Goal: Task Accomplishment & Management: Use online tool/utility

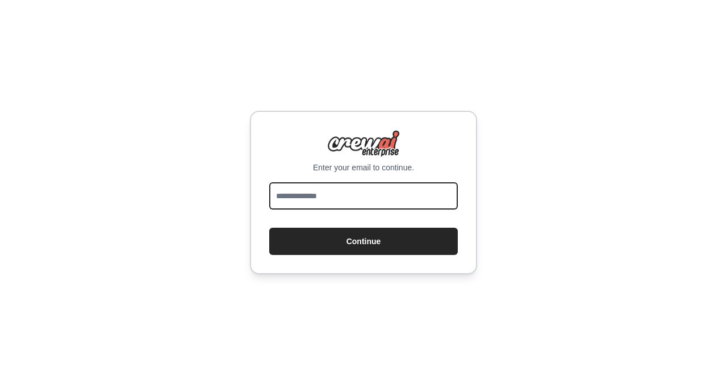
click at [325, 206] on input "email" at bounding box center [363, 195] width 188 height 27
type input "**********"
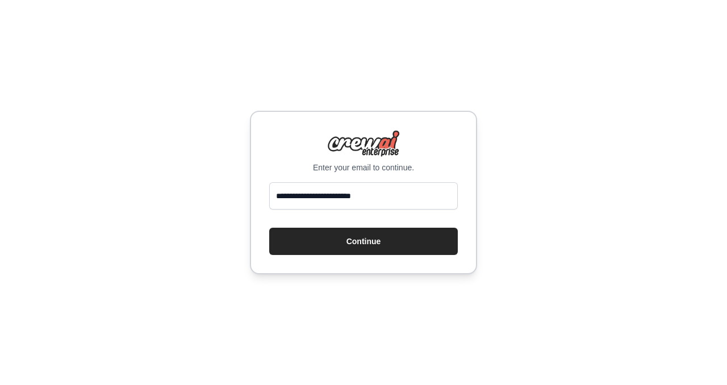
click at [344, 245] on button "Continue" at bounding box center [363, 241] width 188 height 27
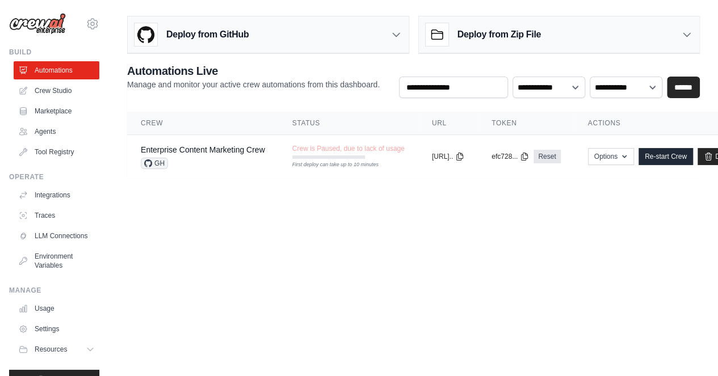
click at [180, 152] on link "Enterprise Content Marketing Crew" at bounding box center [203, 149] width 124 height 9
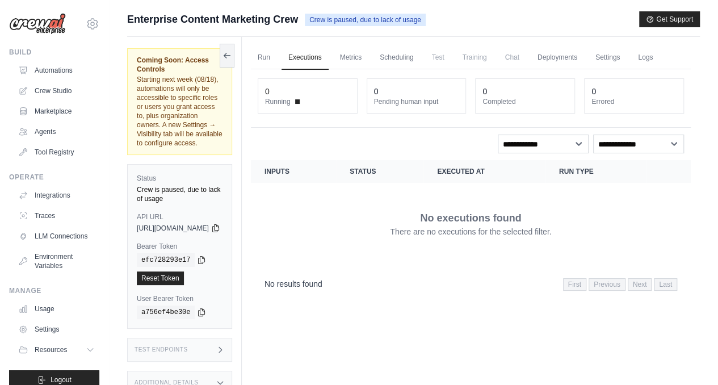
click at [400, 113] on div "0 Pending human input" at bounding box center [416, 96] width 99 height 34
click at [277, 57] on link "Run" at bounding box center [264, 58] width 26 height 24
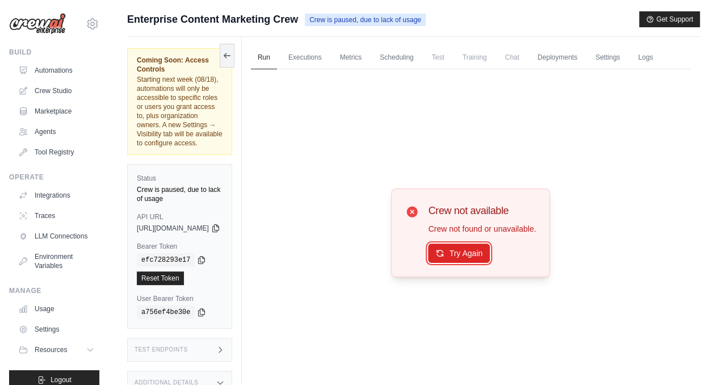
click at [450, 263] on button "Try Again" at bounding box center [459, 252] width 62 height 19
click at [459, 263] on button "Try Again" at bounding box center [459, 252] width 62 height 19
click at [232, 56] on icon at bounding box center [226, 55] width 9 height 9
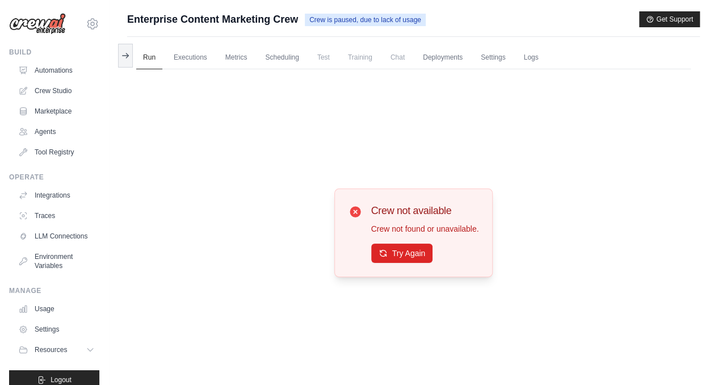
click at [44, 16] on img at bounding box center [37, 24] width 57 height 22
click at [49, 28] on img at bounding box center [37, 24] width 57 height 22
click at [128, 61] on button at bounding box center [125, 56] width 15 height 24
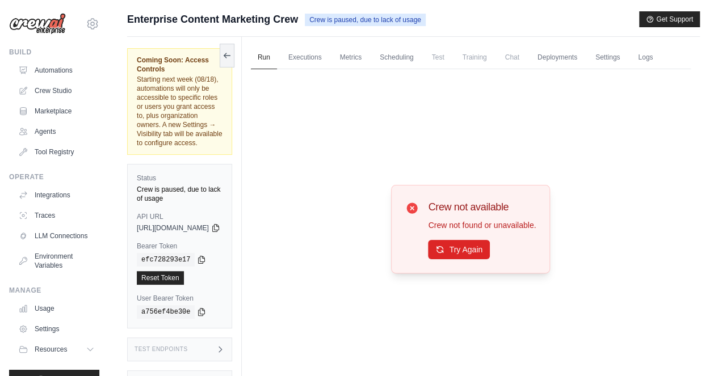
click at [230, 56] on icon at bounding box center [227, 56] width 6 height 0
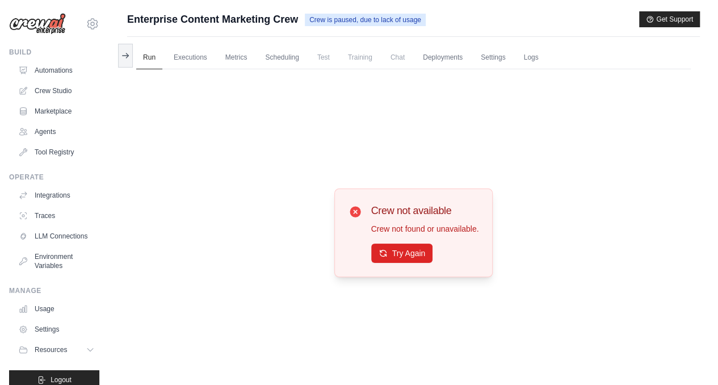
click at [130, 61] on button at bounding box center [125, 56] width 15 height 24
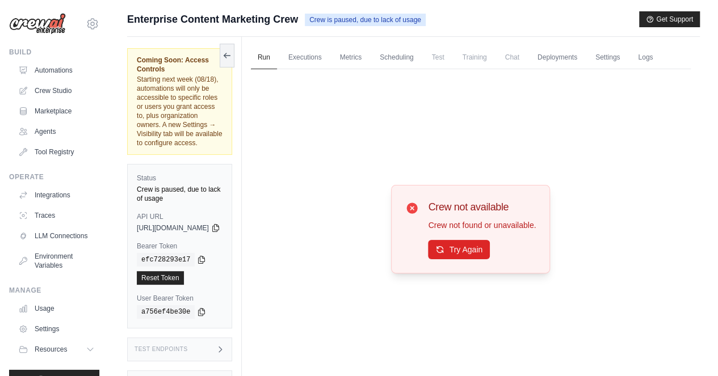
click at [149, 264] on div "copied" at bounding box center [153, 271] width 24 height 14
click at [60, 71] on link "Automations" at bounding box center [57, 70] width 86 height 18
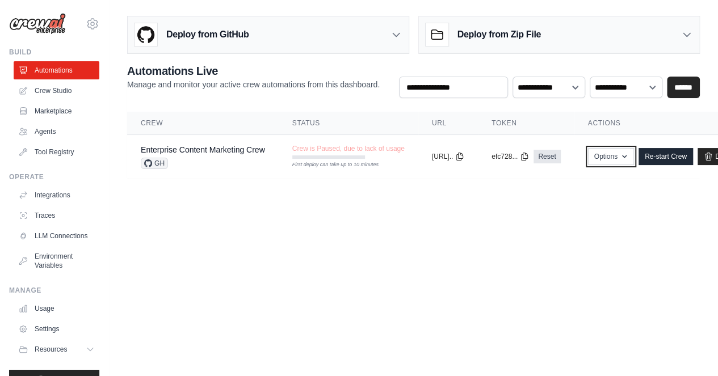
click at [634, 159] on button "Options" at bounding box center [611, 156] width 46 height 17
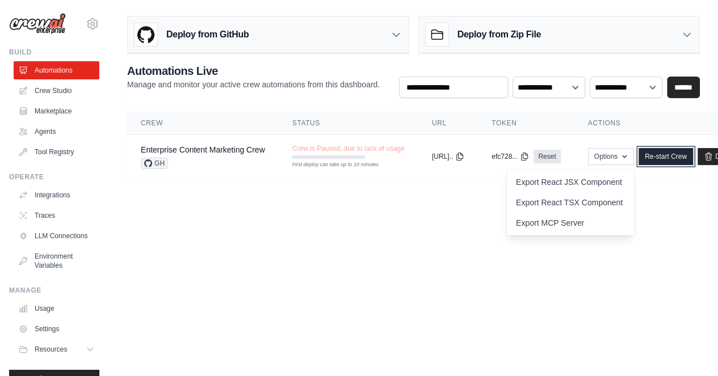
click at [684, 155] on link "Re-start Crew" at bounding box center [666, 156] width 54 height 17
